Goal: Transaction & Acquisition: Book appointment/travel/reservation

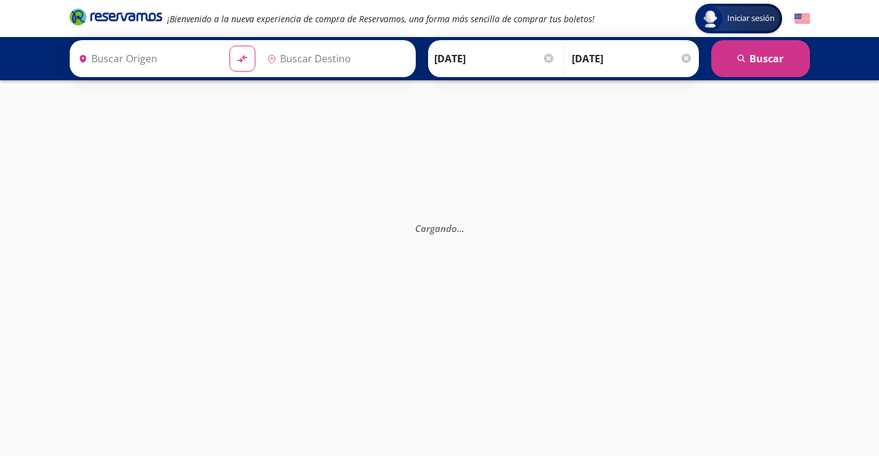
type input "[GEOGRAPHIC_DATA], [GEOGRAPHIC_DATA]"
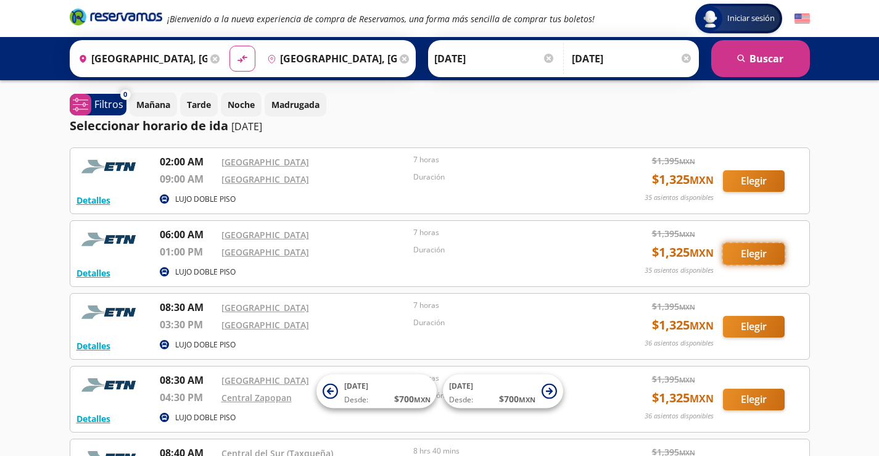
click at [760, 258] on button "Elegir" at bounding box center [754, 254] width 62 height 22
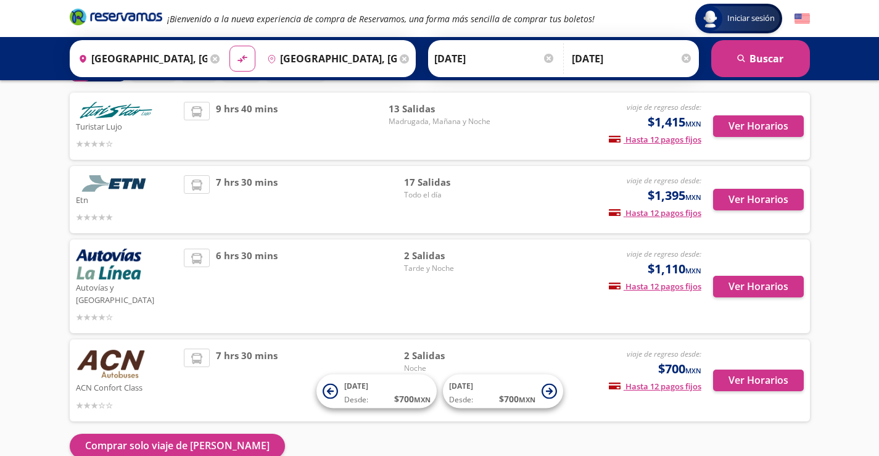
scroll to position [62, 0]
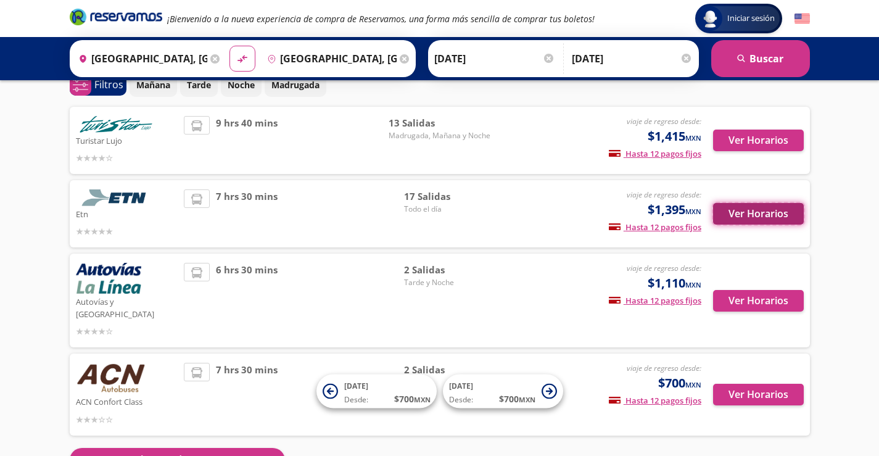
click at [757, 219] on button "Ver Horarios" at bounding box center [758, 214] width 91 height 22
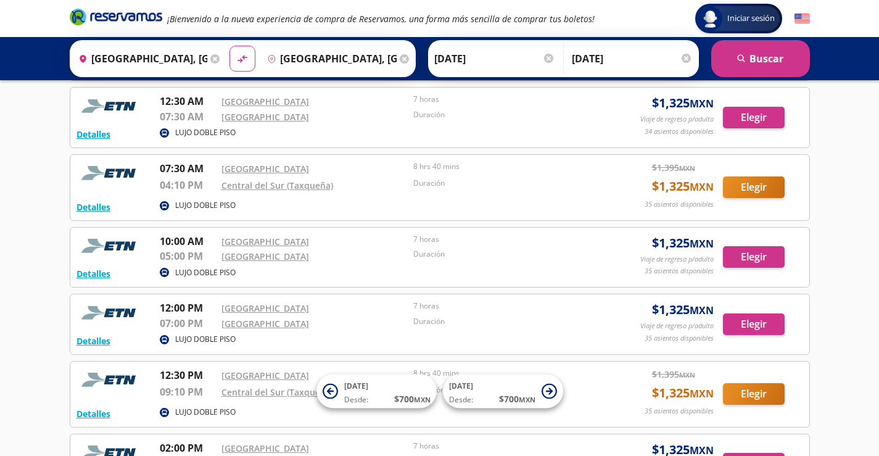
scroll to position [247, 0]
